Goal: Find specific page/section: Find specific page/section

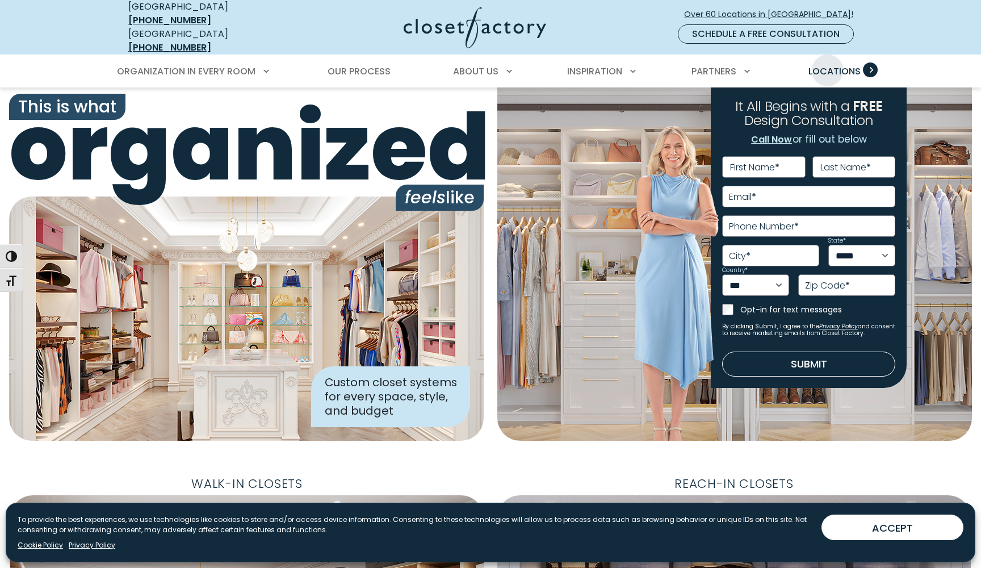
click at [828, 65] on span "Locations" at bounding box center [834, 71] width 52 height 13
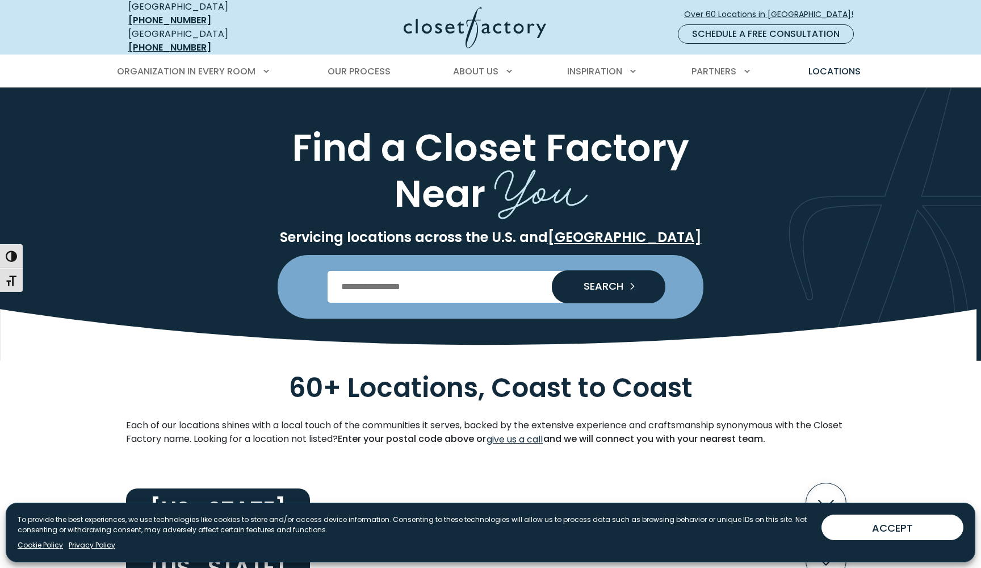
click at [401, 271] on input "Enter Postal Code" at bounding box center [491, 287] width 326 height 32
type input "*****"
click at [588, 281] on span "SEARCH" at bounding box center [599, 286] width 49 height 10
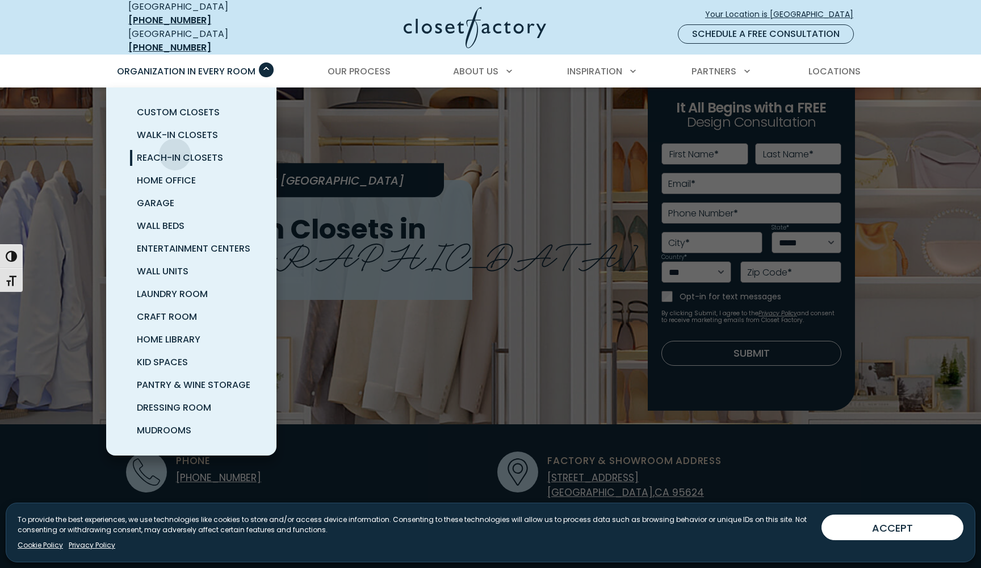
scroll to position [33, 1]
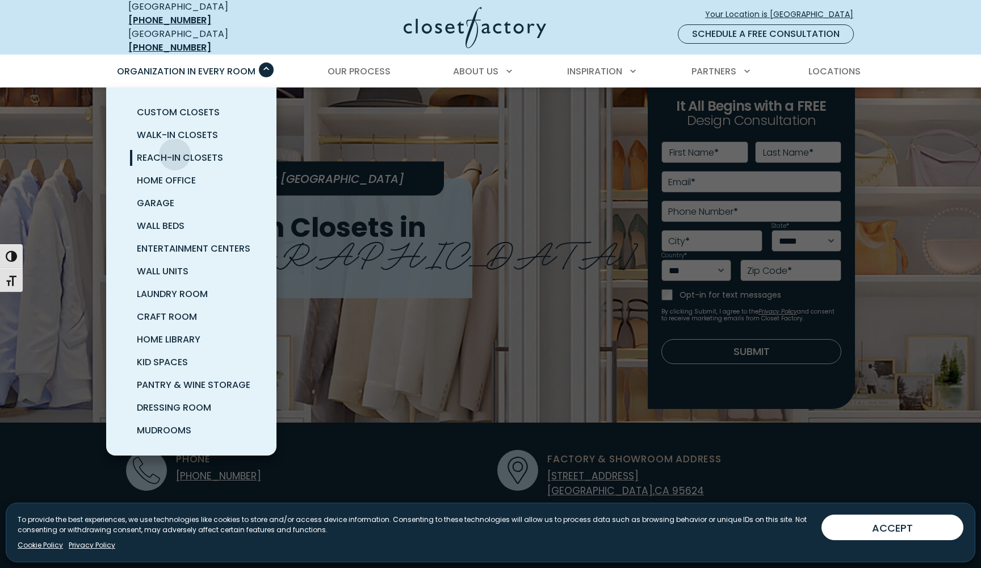
click at [175, 151] on span "Reach-In Closets" at bounding box center [180, 157] width 86 height 13
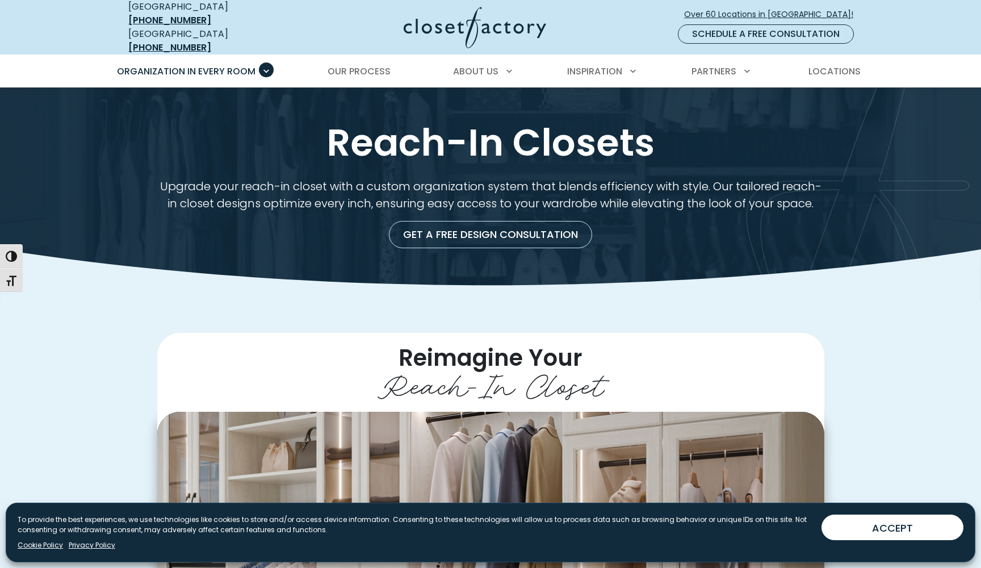
scroll to position [0, 1]
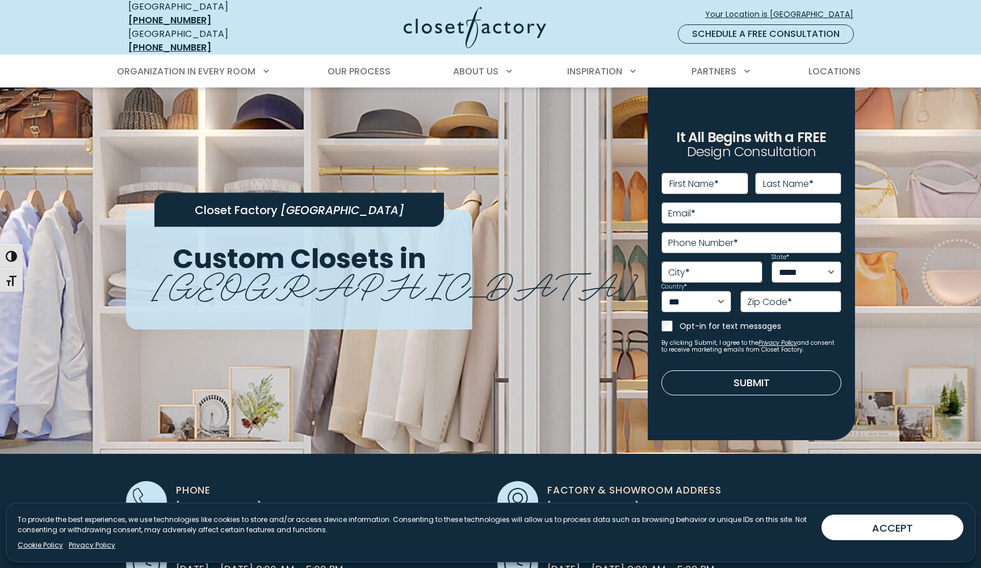
scroll to position [3, 0]
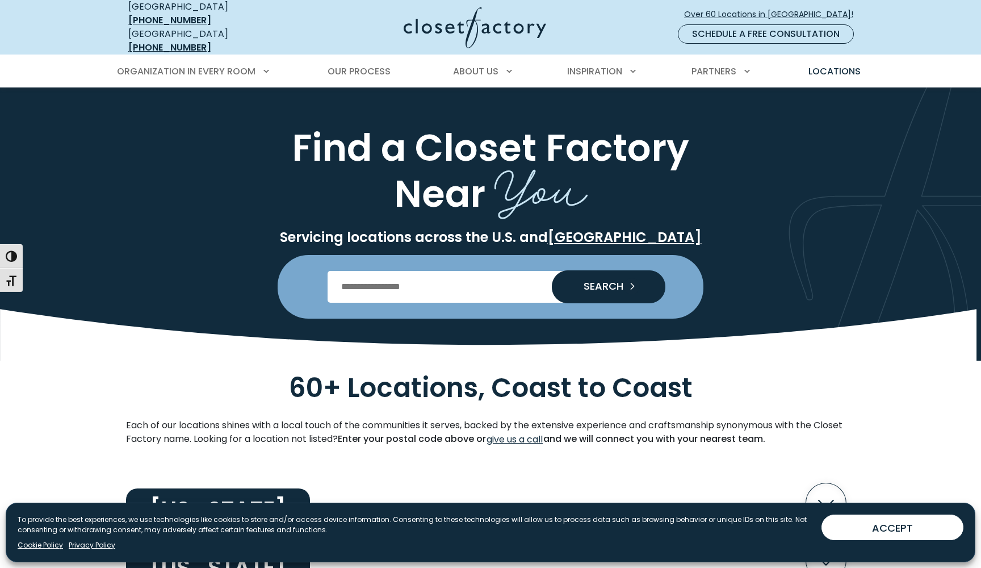
click at [409, 275] on input "Enter Postal Code" at bounding box center [491, 287] width 326 height 32
type input "*****"
click at [601, 281] on span "SEARCH" at bounding box center [599, 286] width 49 height 10
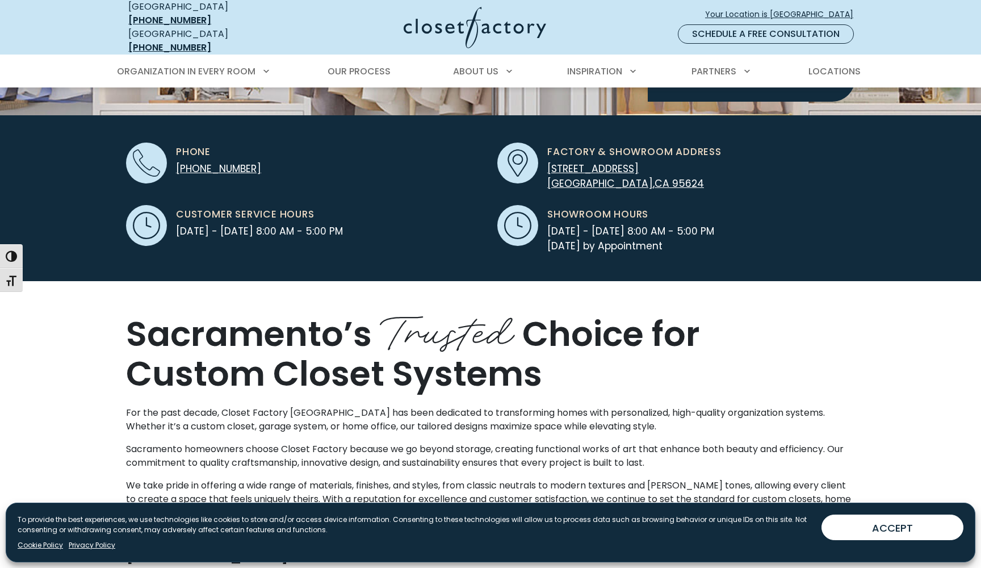
scroll to position [340, 0]
